Goal: Task Accomplishment & Management: Use online tool/utility

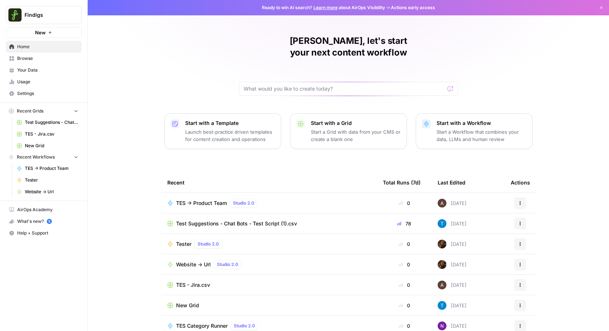
click at [30, 56] on span "Browse" at bounding box center [47, 58] width 61 height 7
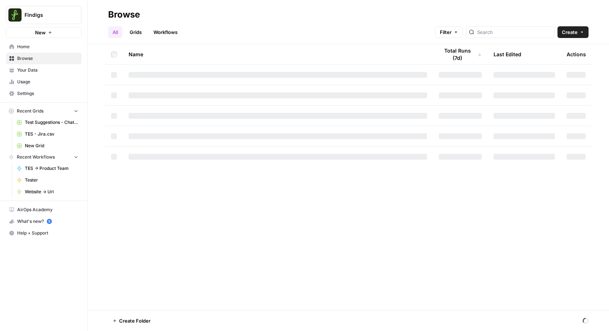
click at [140, 33] on link "Grids" at bounding box center [135, 32] width 21 height 12
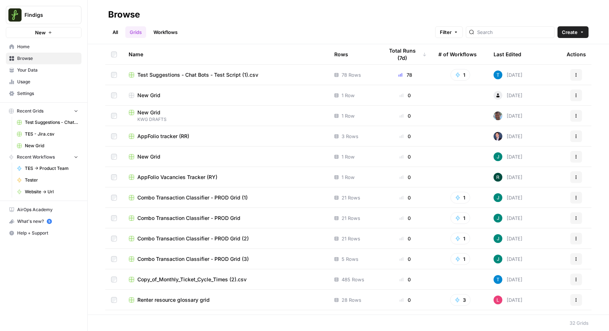
click at [107, 29] on header "Browse All Grids Workflows Filter Create" at bounding box center [349, 22] width 522 height 44
click at [41, 48] on span "Home" at bounding box center [47, 46] width 61 height 7
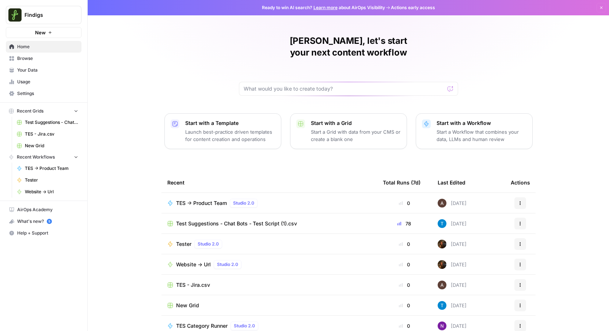
scroll to position [5, 0]
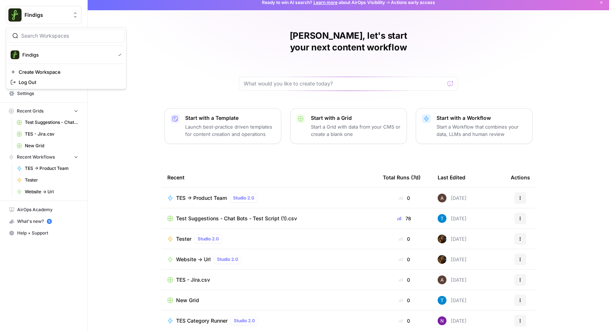
click at [51, 12] on span "Findigs" at bounding box center [46, 14] width 44 height 7
click at [186, 49] on div "[PERSON_NAME], let's start your next content workflow Start with a Template Lau…" at bounding box center [349, 169] width 522 height 348
click at [33, 56] on span "Browse" at bounding box center [47, 58] width 61 height 7
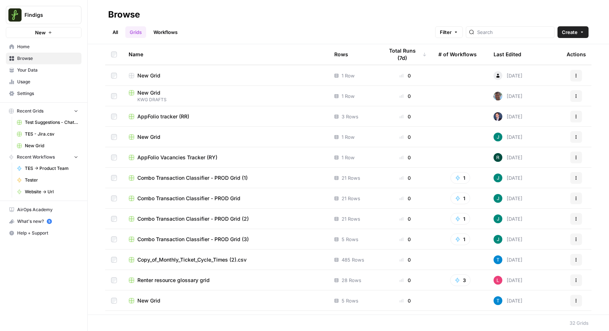
scroll to position [22, 0]
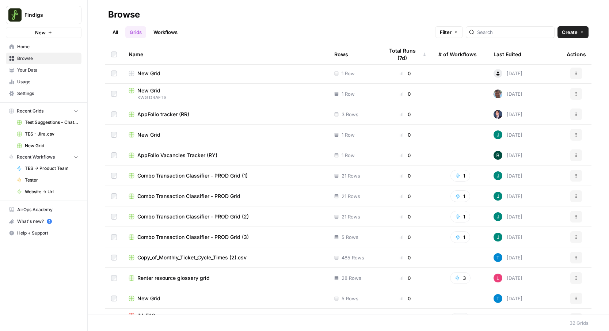
click at [166, 31] on link "Workflows" at bounding box center [165, 32] width 33 height 12
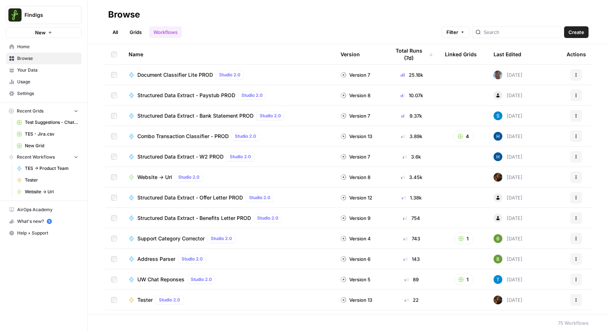
click at [185, 73] on span "Document Classifier Lite PROD" at bounding box center [175, 74] width 76 height 7
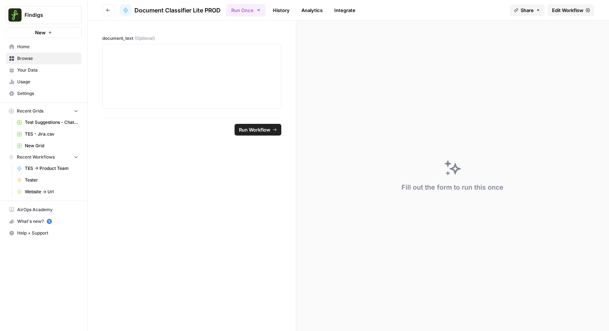
click at [313, 11] on link "Analytics" at bounding box center [312, 10] width 30 height 12
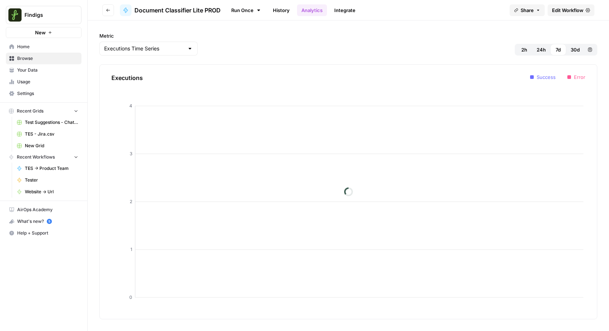
click at [281, 13] on link "History" at bounding box center [282, 10] width 26 height 12
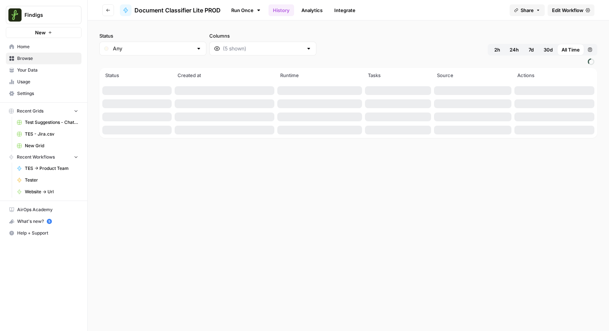
click at [334, 50] on div "Status Any Columns 2h 24h 7d 30d All Time Custom range" at bounding box center [348, 43] width 498 height 23
